Goal: Navigation & Orientation: Find specific page/section

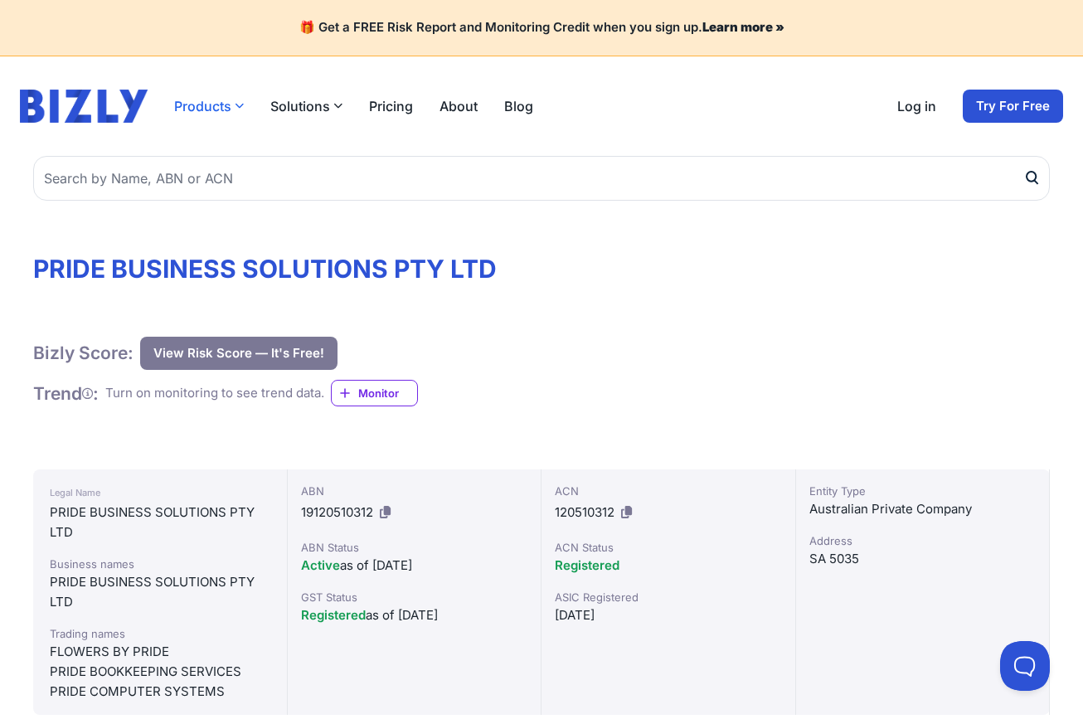
click at [210, 104] on button "Products" at bounding box center [209, 106] width 70 height 20
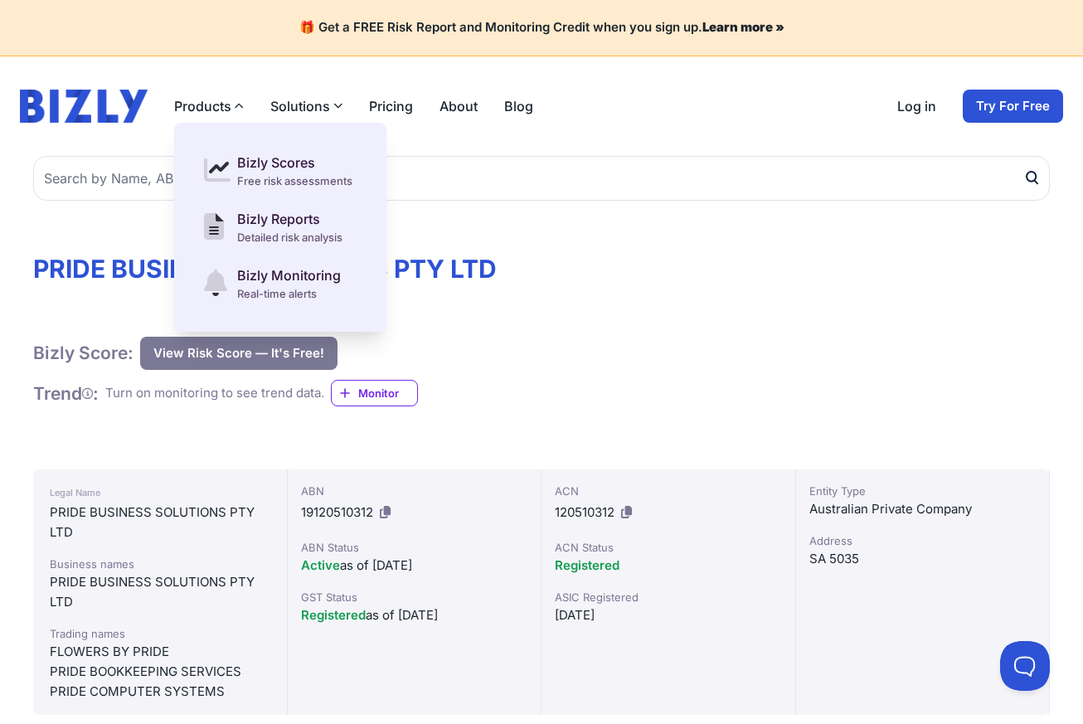
click at [314, 105] on button "Solutions" at bounding box center [306, 106] width 72 height 20
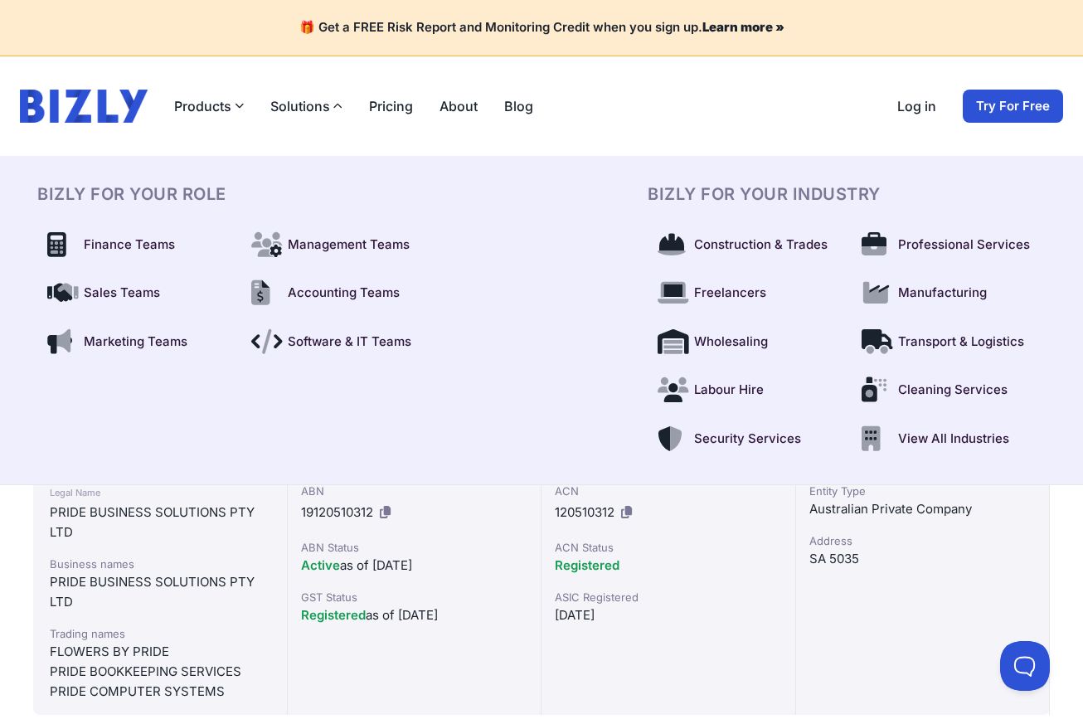
click at [397, 107] on link "Pricing" at bounding box center [391, 106] width 44 height 20
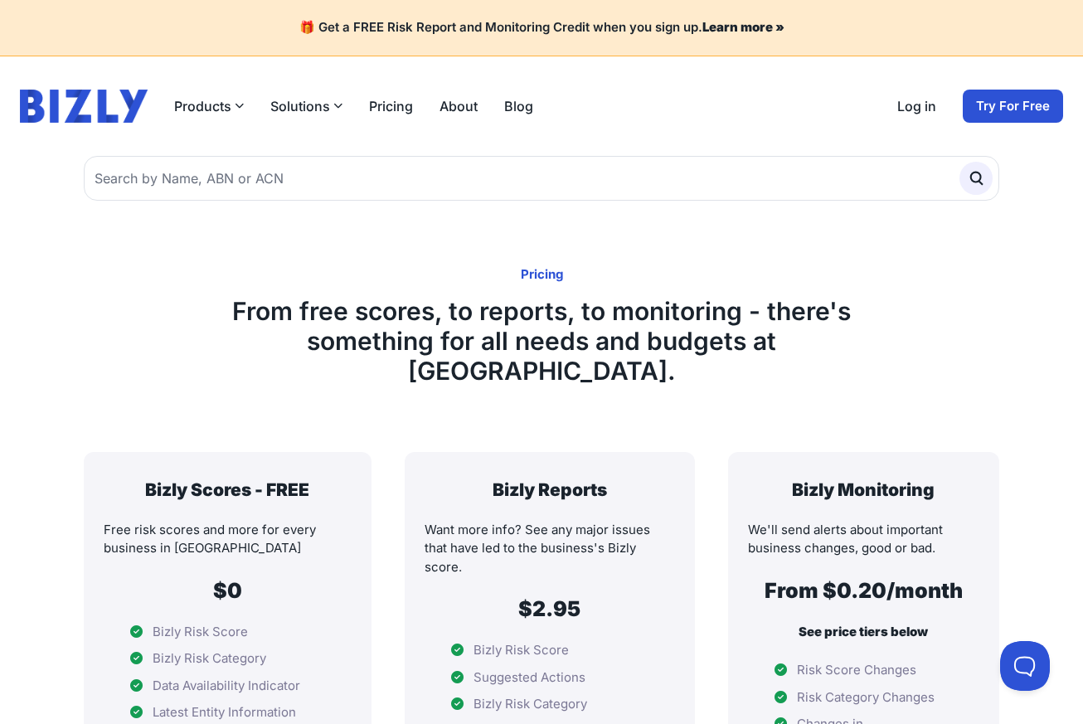
click at [396, 110] on link "Pricing" at bounding box center [391, 106] width 44 height 20
